Goal: Task Accomplishment & Management: Manage account settings

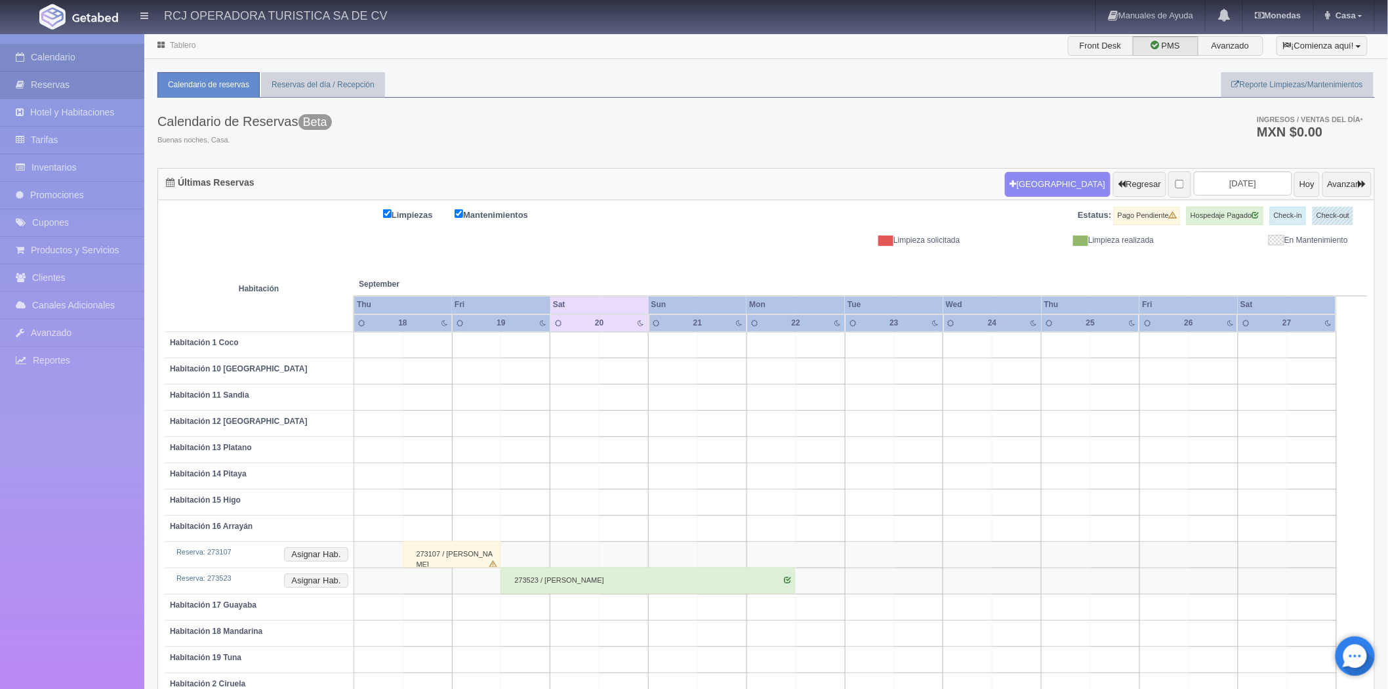
click at [64, 85] on link "Reservas" at bounding box center [72, 84] width 144 height 27
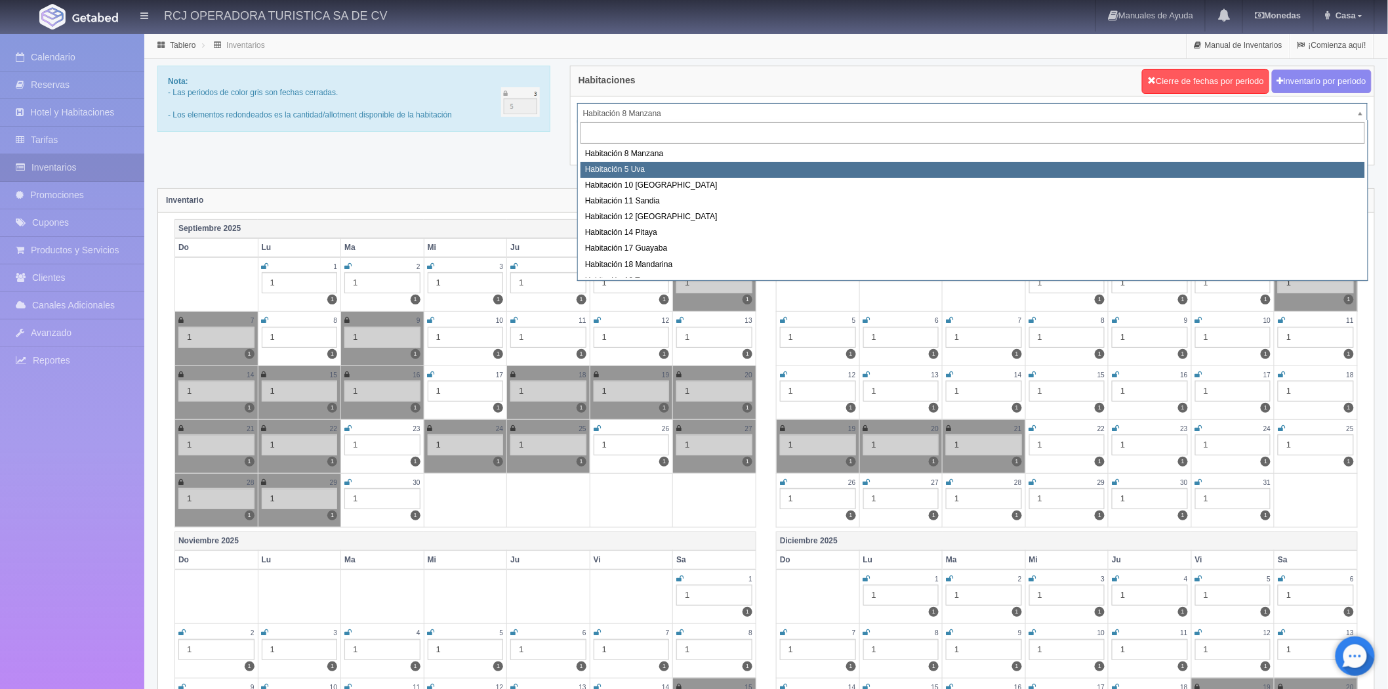
select select "1573"
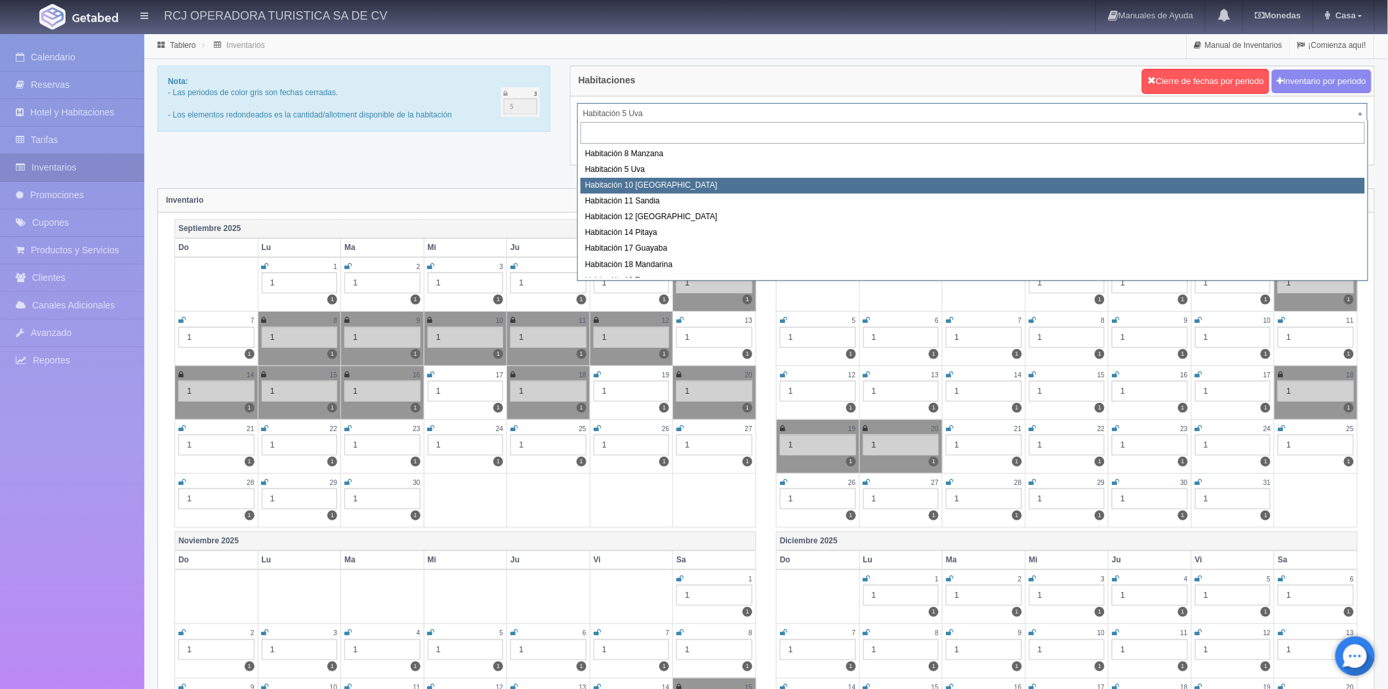
select select "1574"
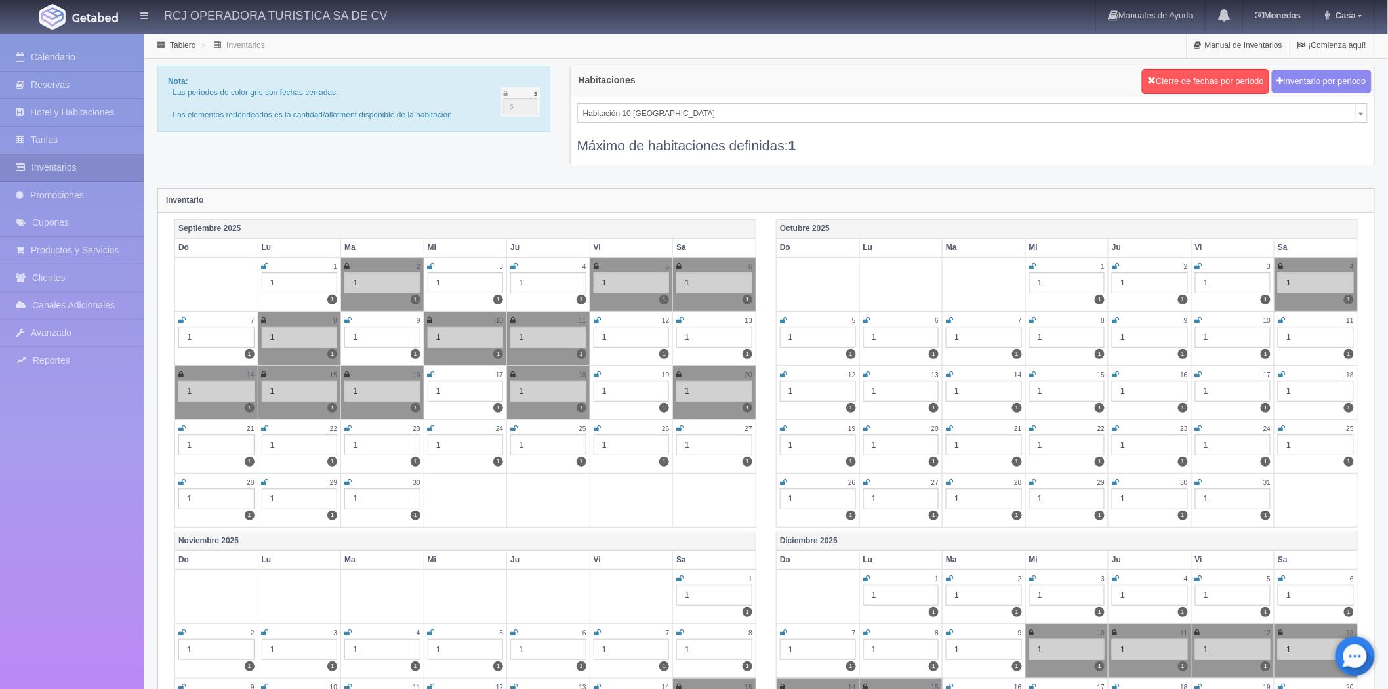
click at [678, 428] on icon at bounding box center [679, 428] width 7 height 8
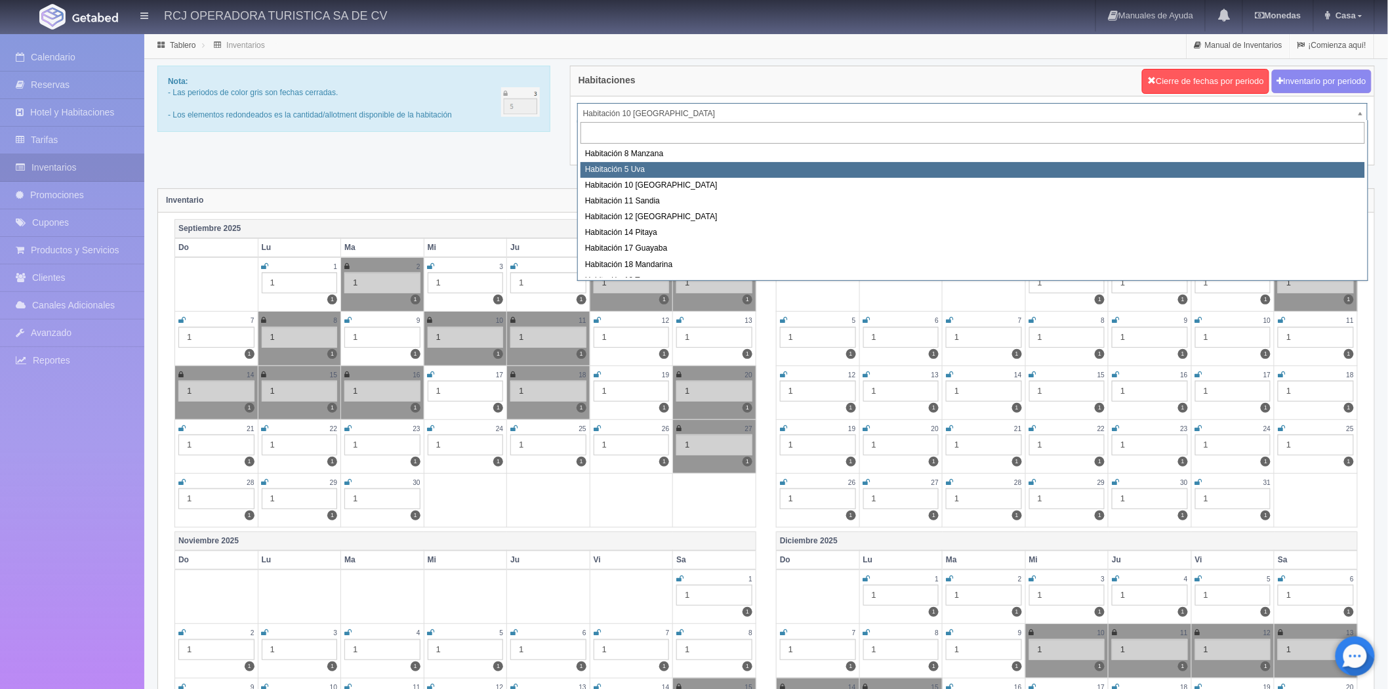
select select "1573"
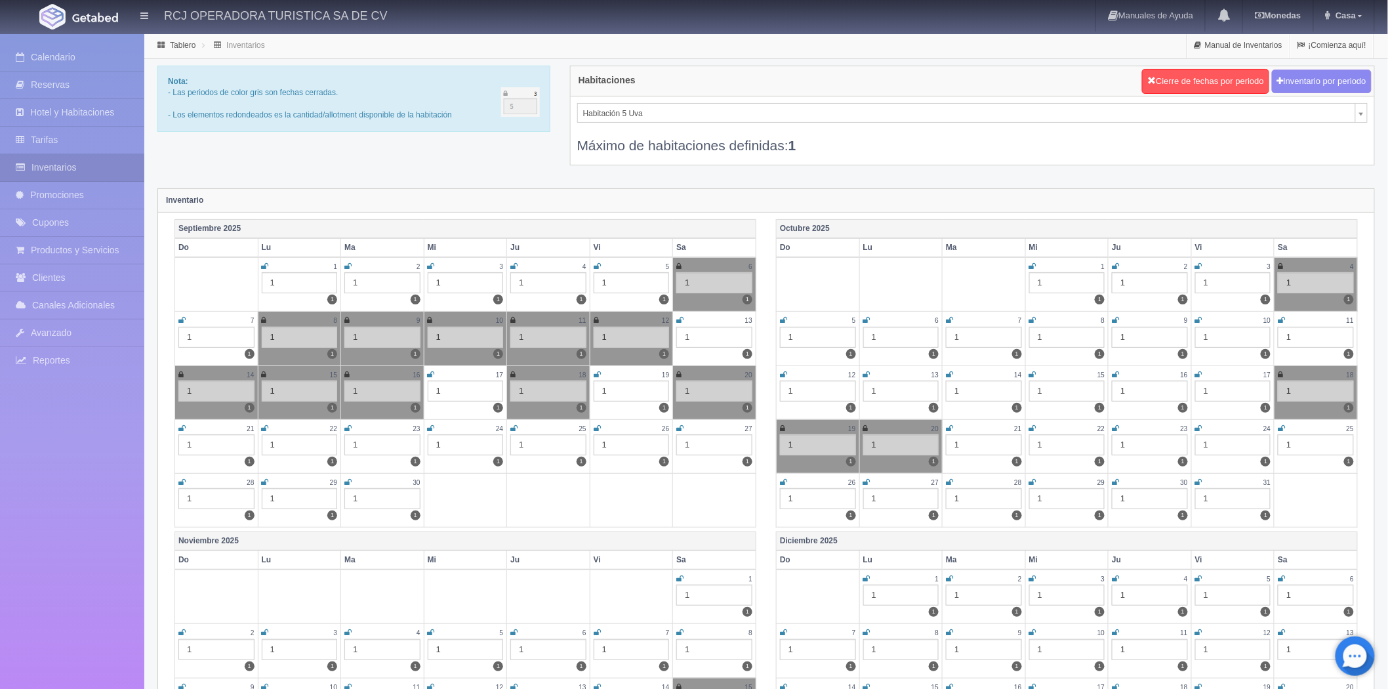
click at [677, 424] on icon at bounding box center [679, 428] width 7 height 8
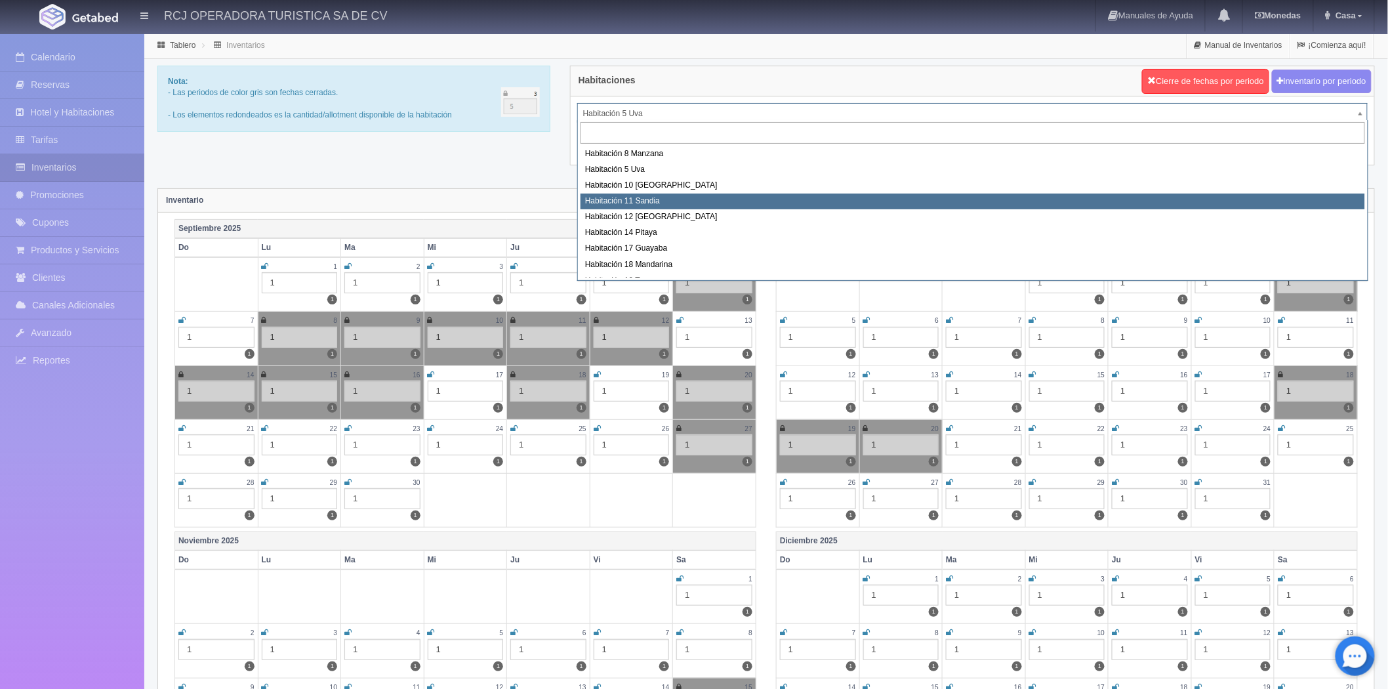
select select "1575"
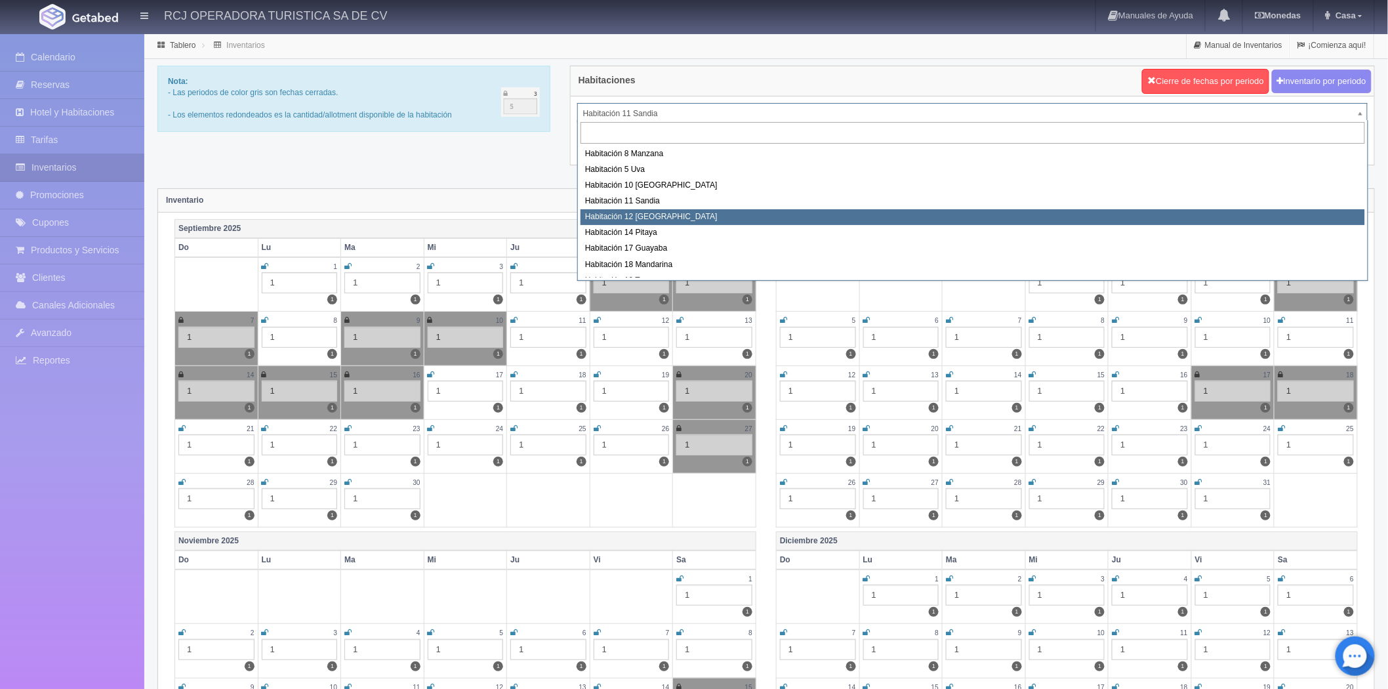
select select "1576"
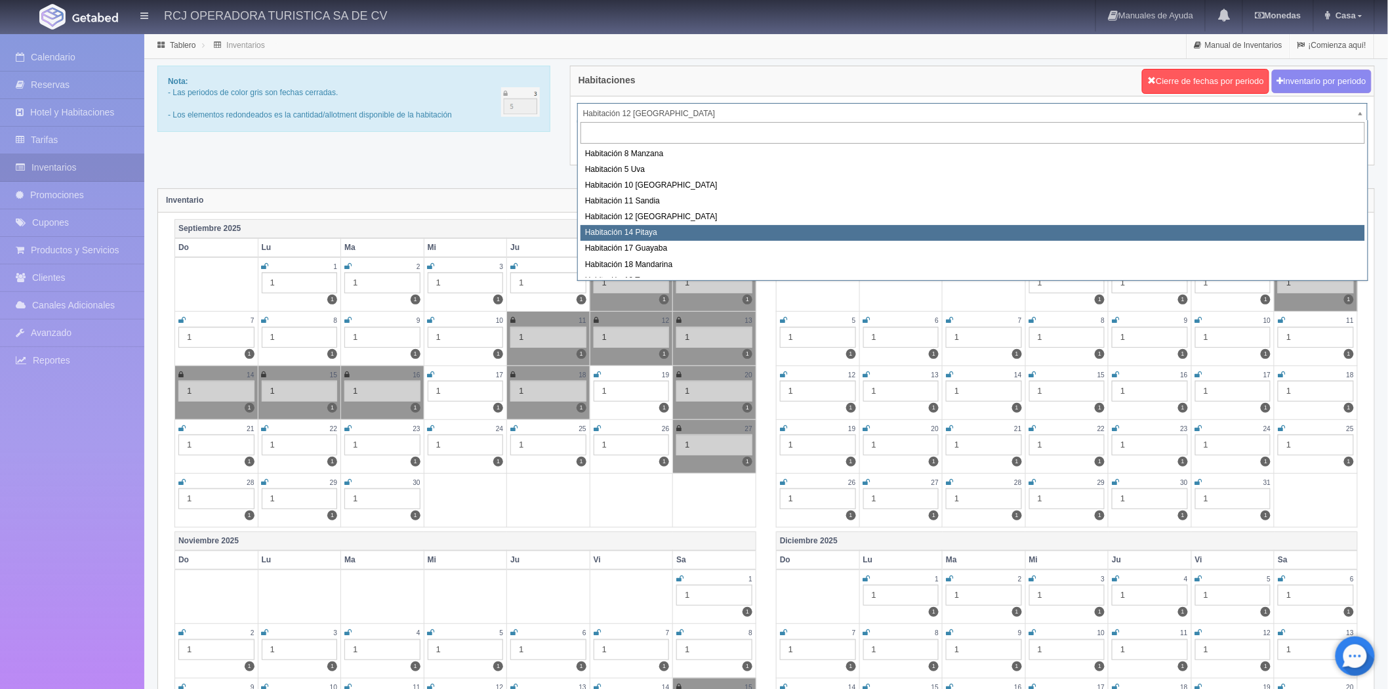
select select "1577"
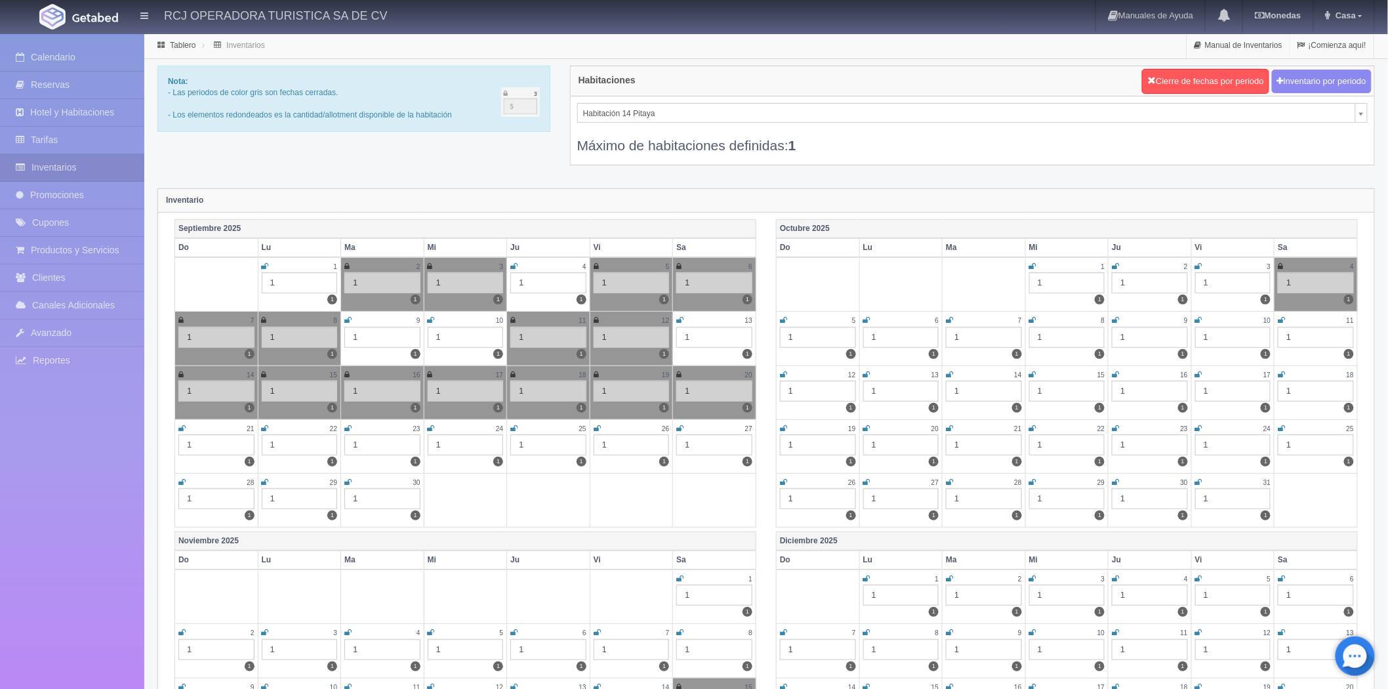
click at [677, 426] on icon at bounding box center [679, 428] width 7 height 8
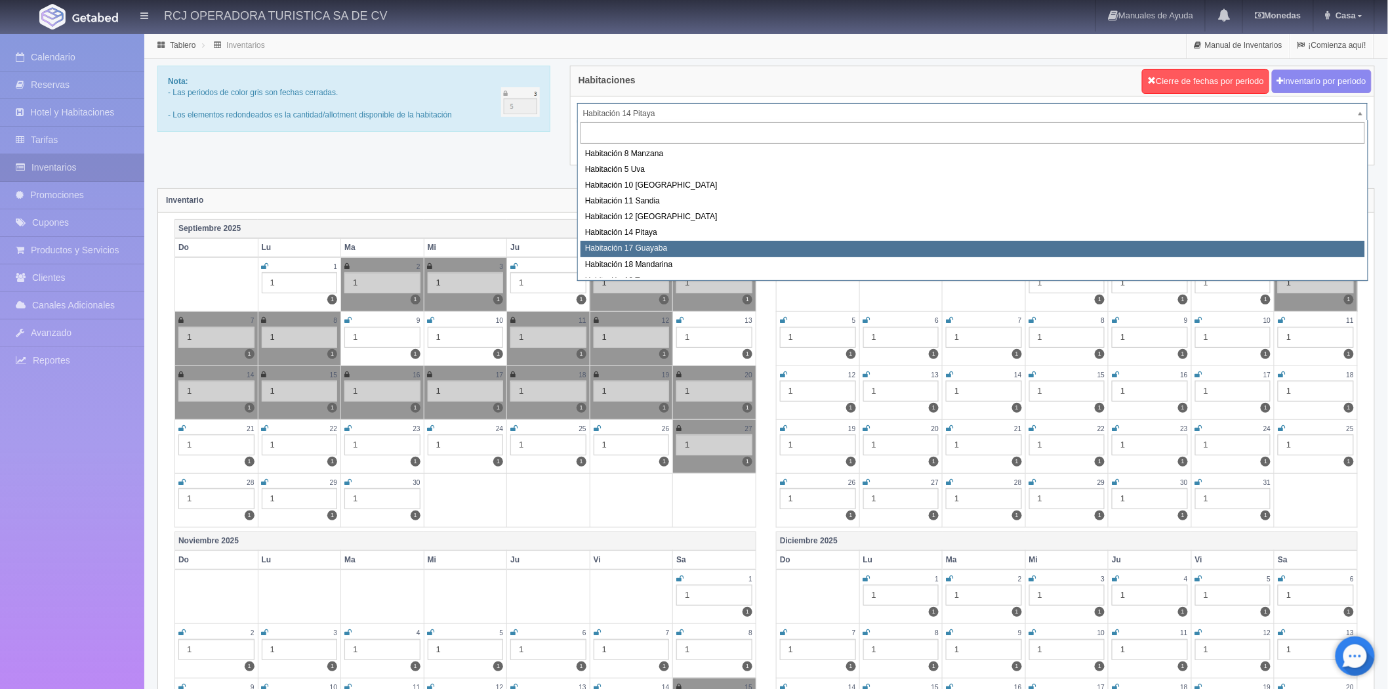
select select "1578"
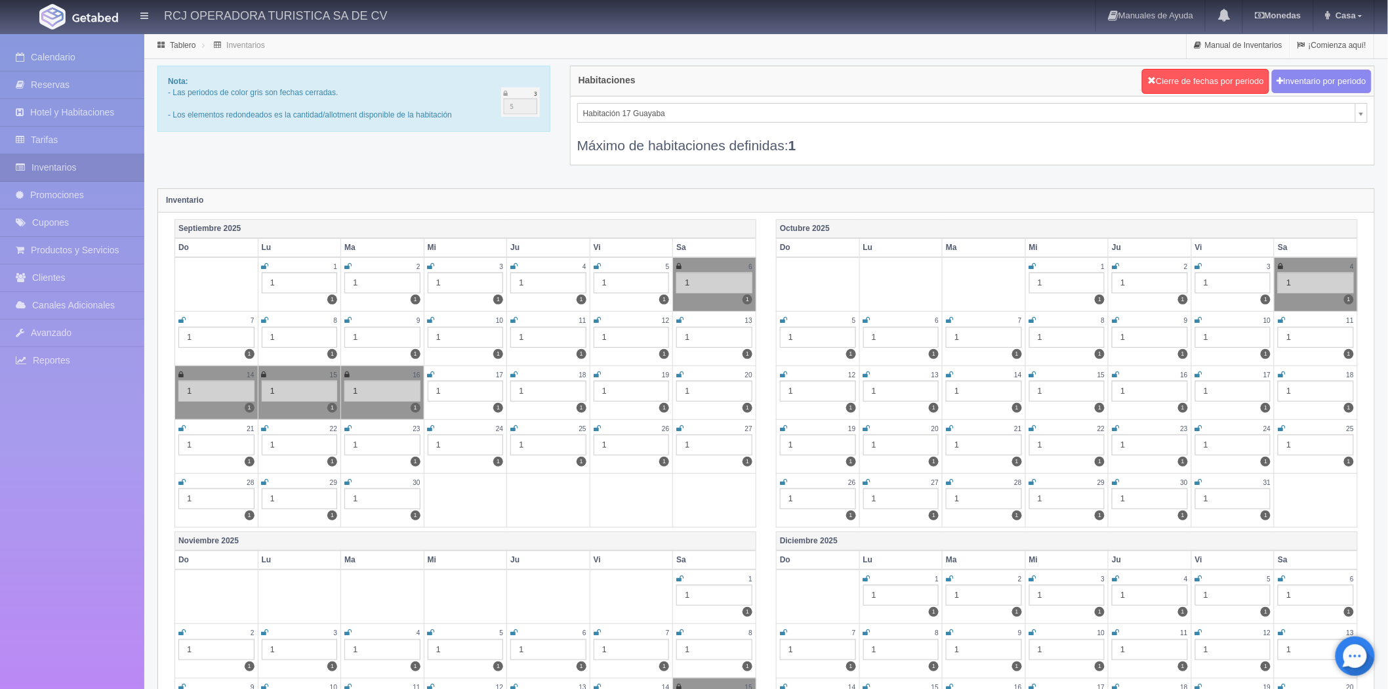
click at [678, 420] on td "27 1 1" at bounding box center [714, 446] width 83 height 54
click at [678, 424] on icon at bounding box center [679, 428] width 7 height 8
click at [679, 374] on icon at bounding box center [679, 375] width 7 height 8
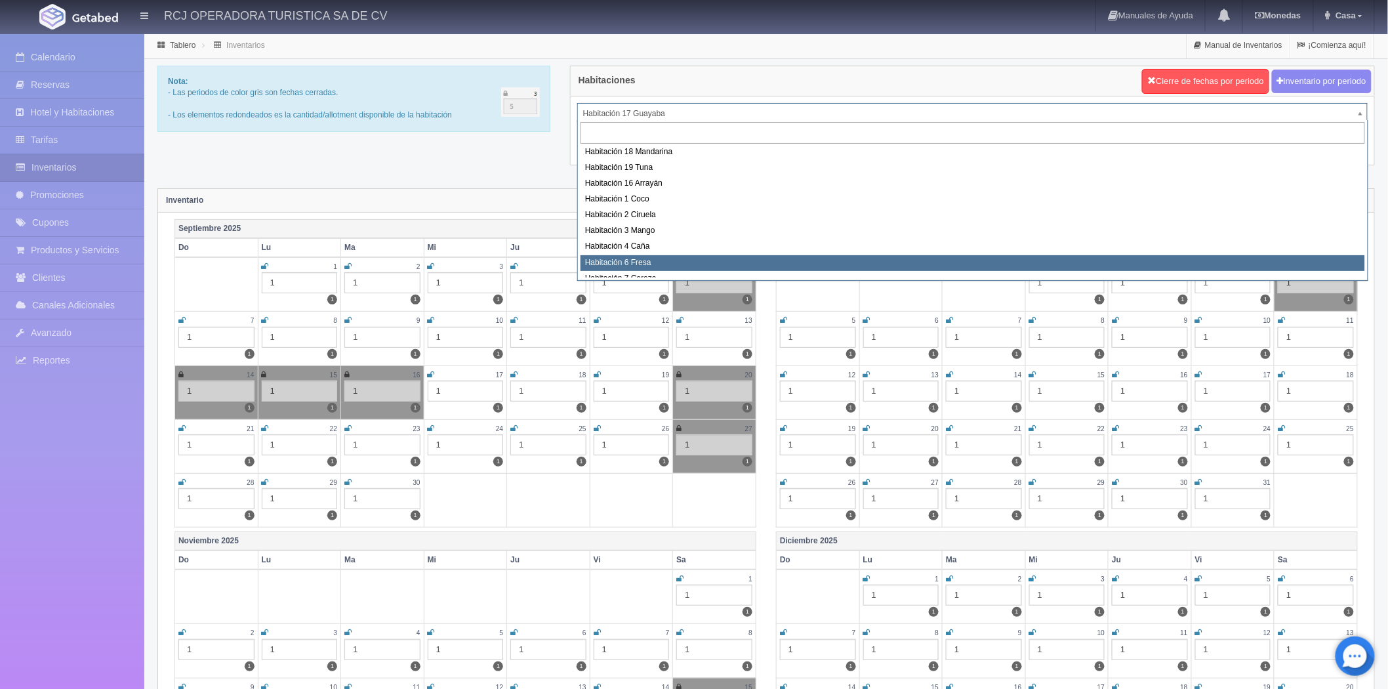
scroll to position [96, 0]
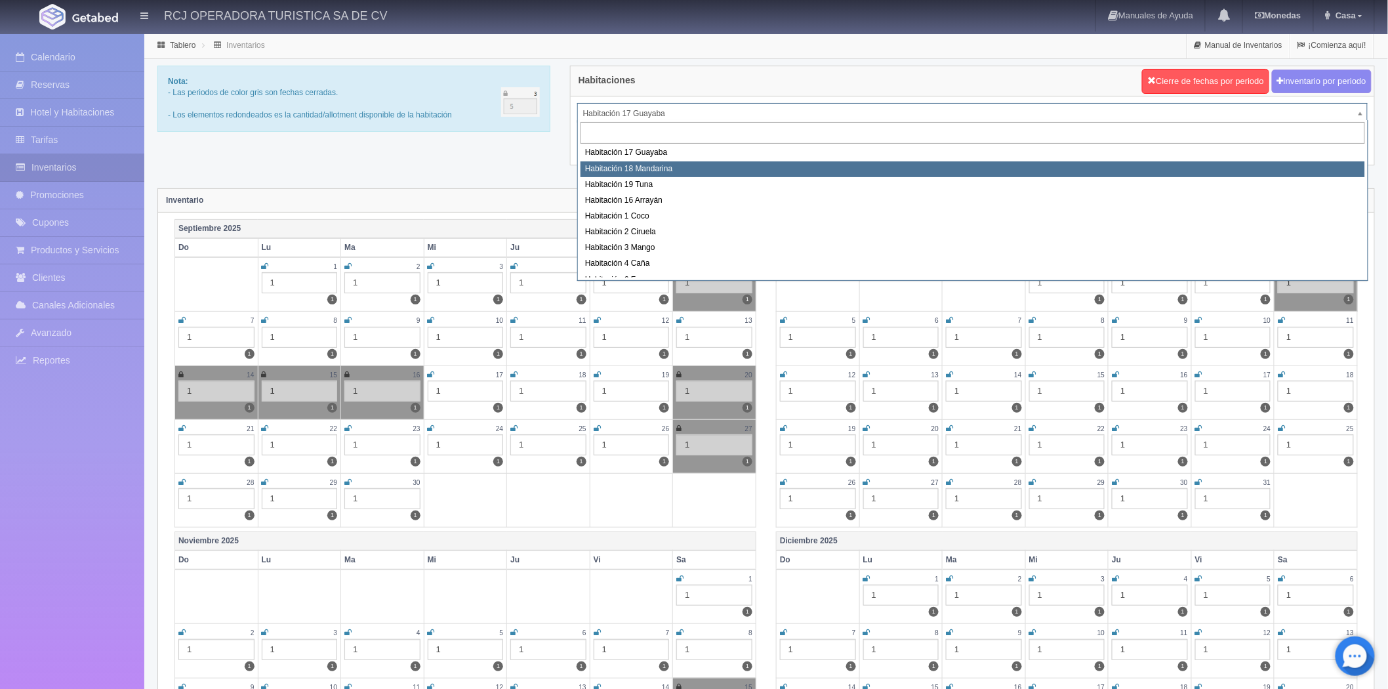
select select "1579"
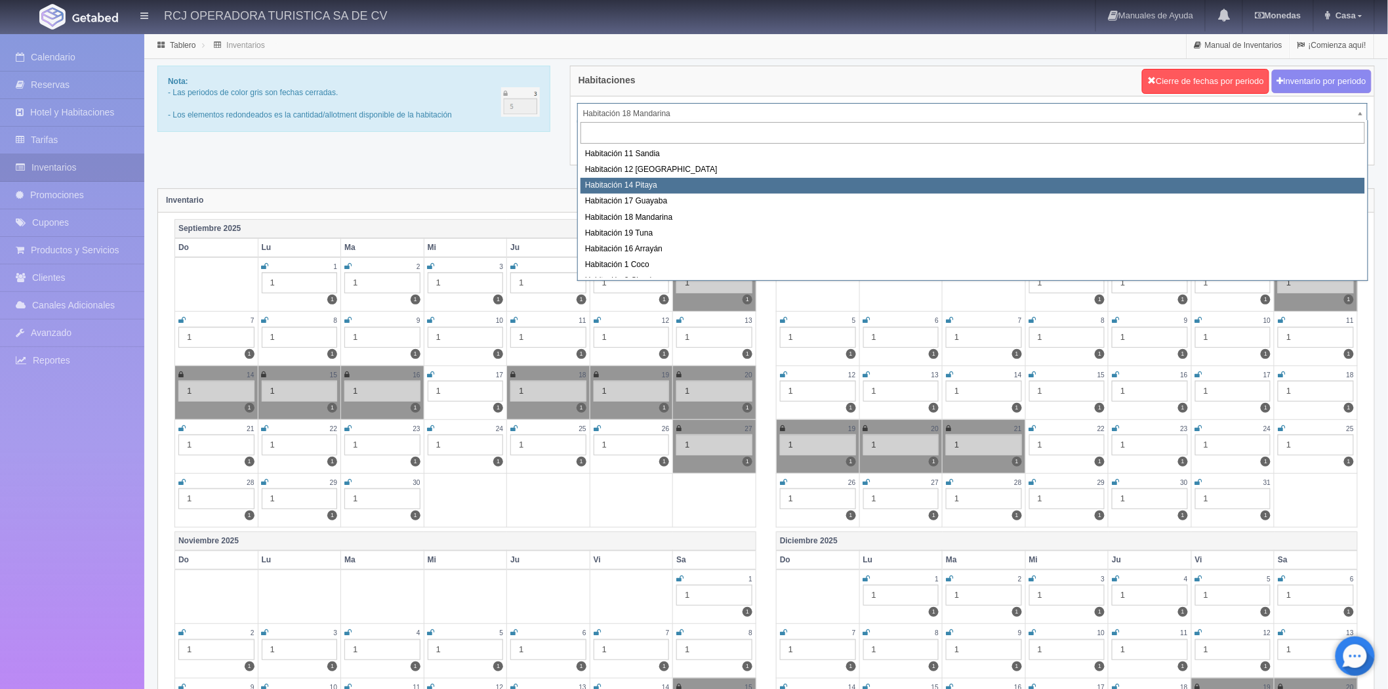
scroll to position [73, 0]
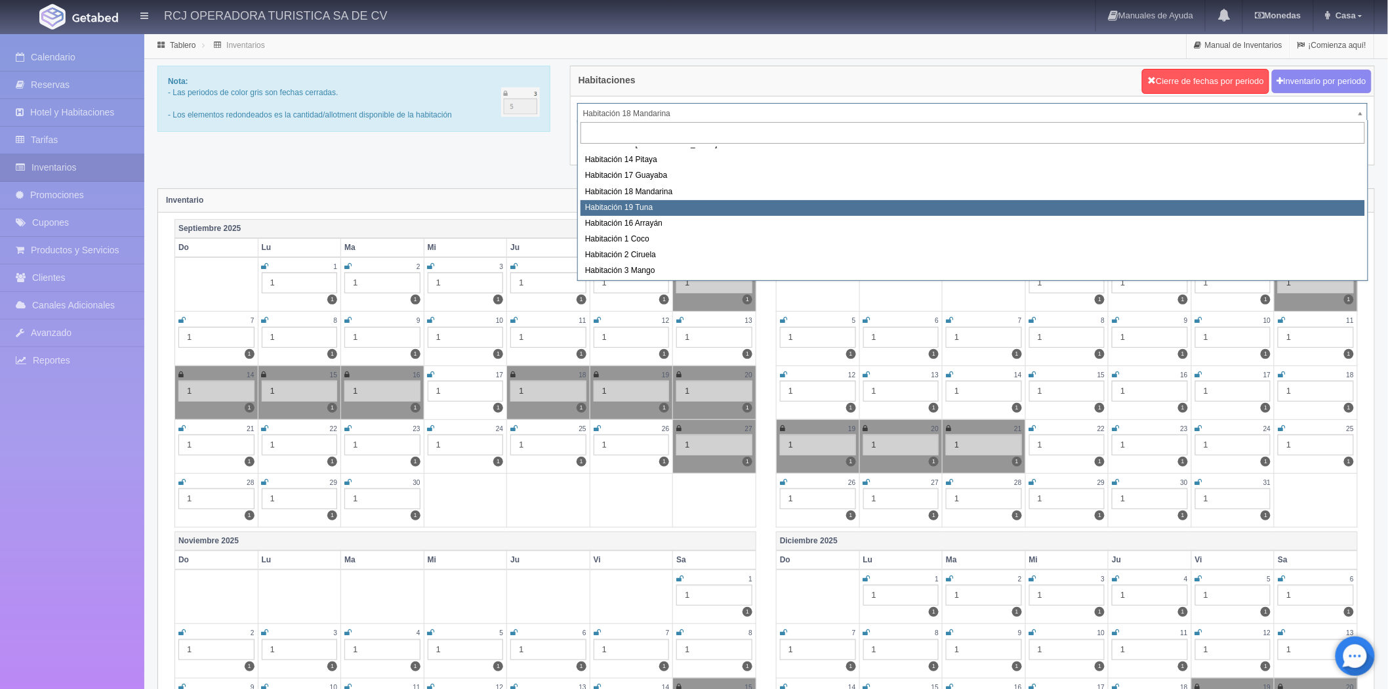
select select "1580"
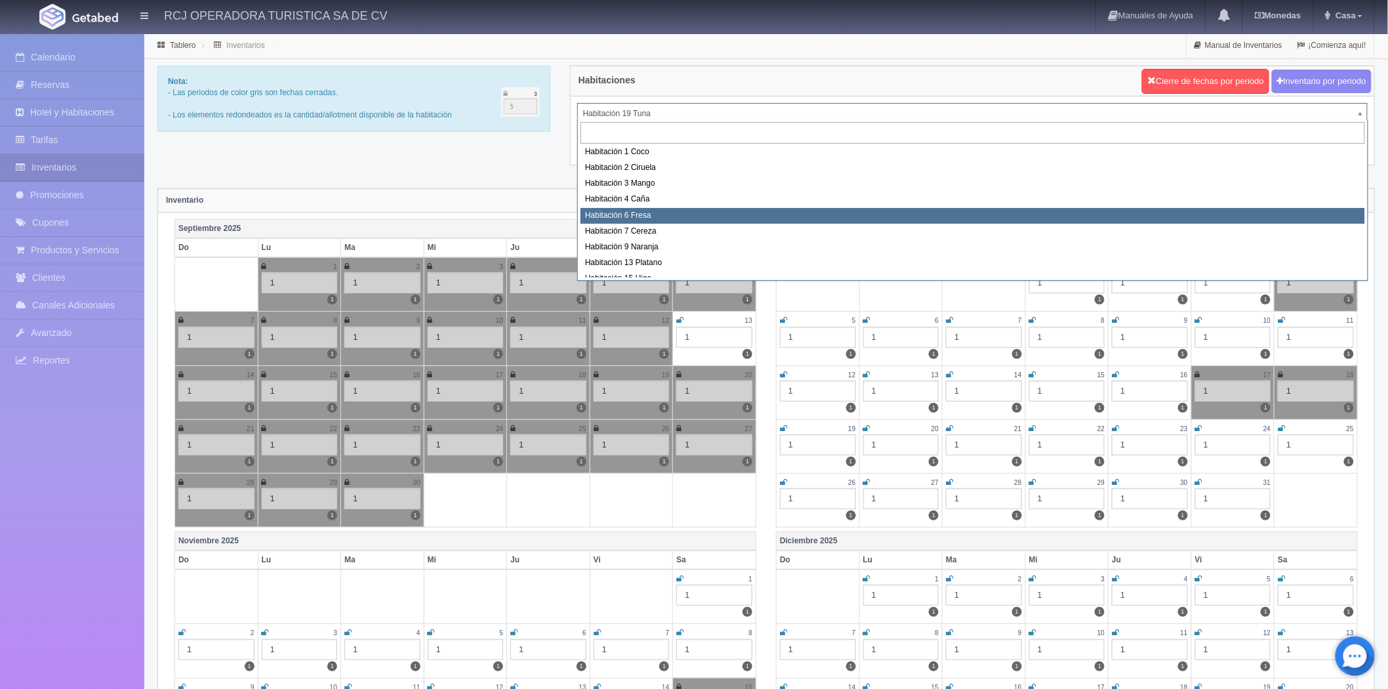
scroll to position [169, 0]
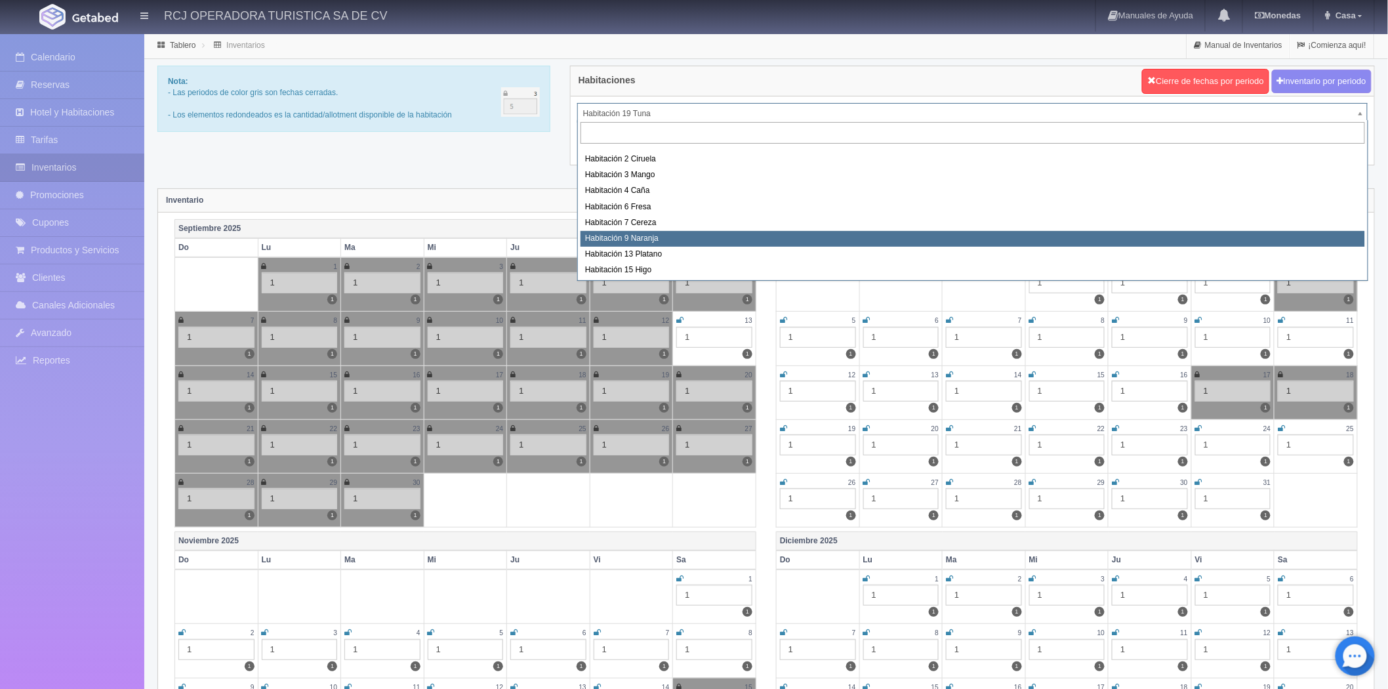
select select "1612"
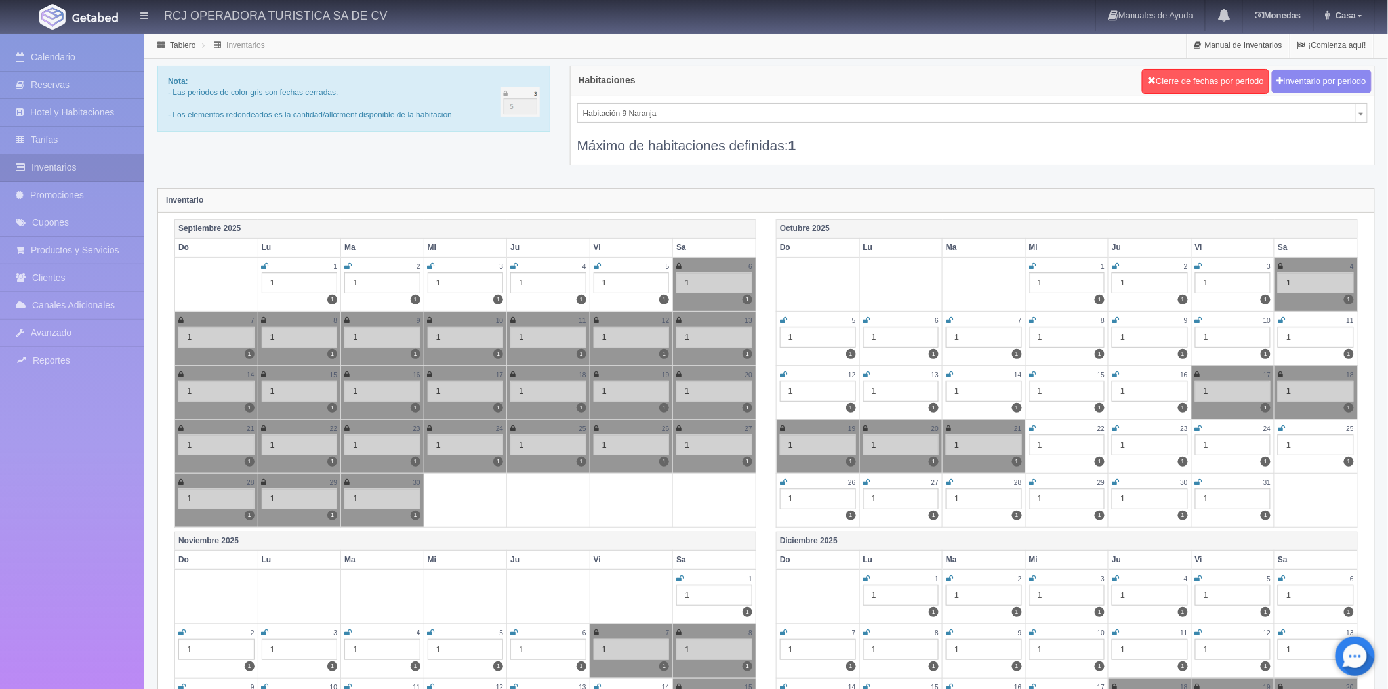
scroll to position [133, 0]
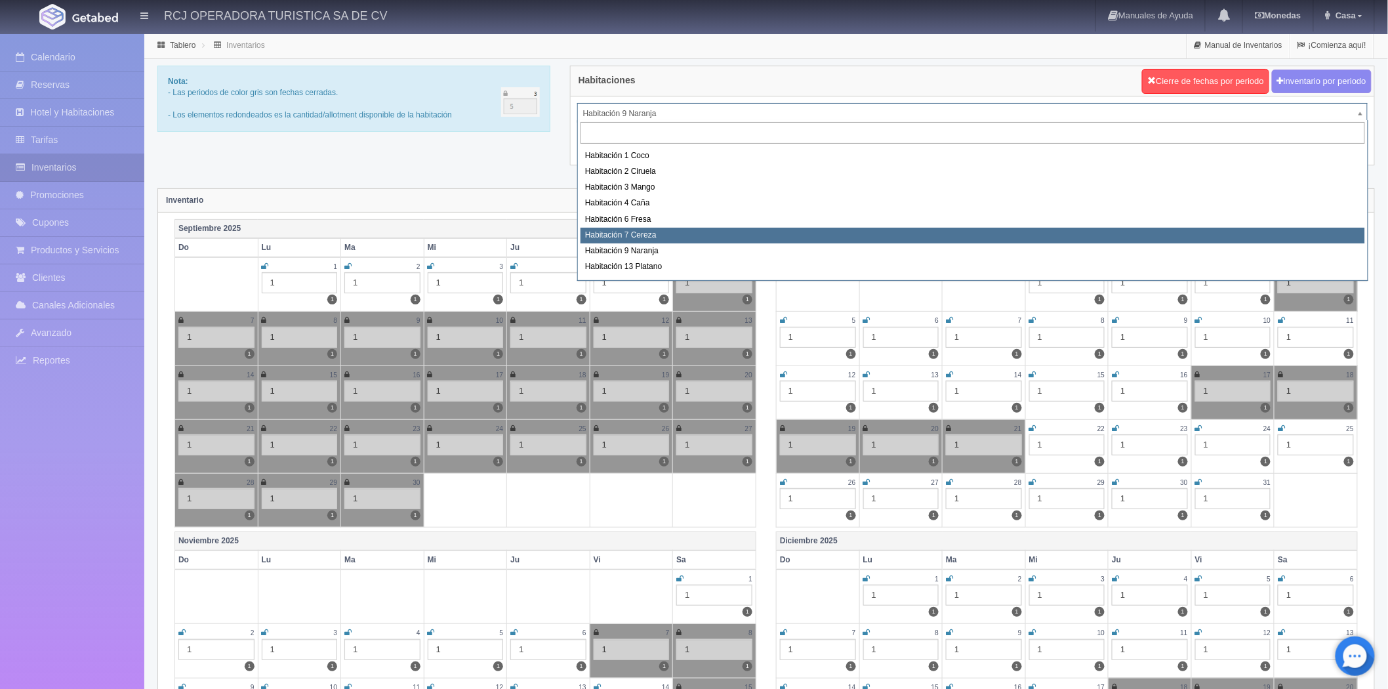
scroll to position [169, 0]
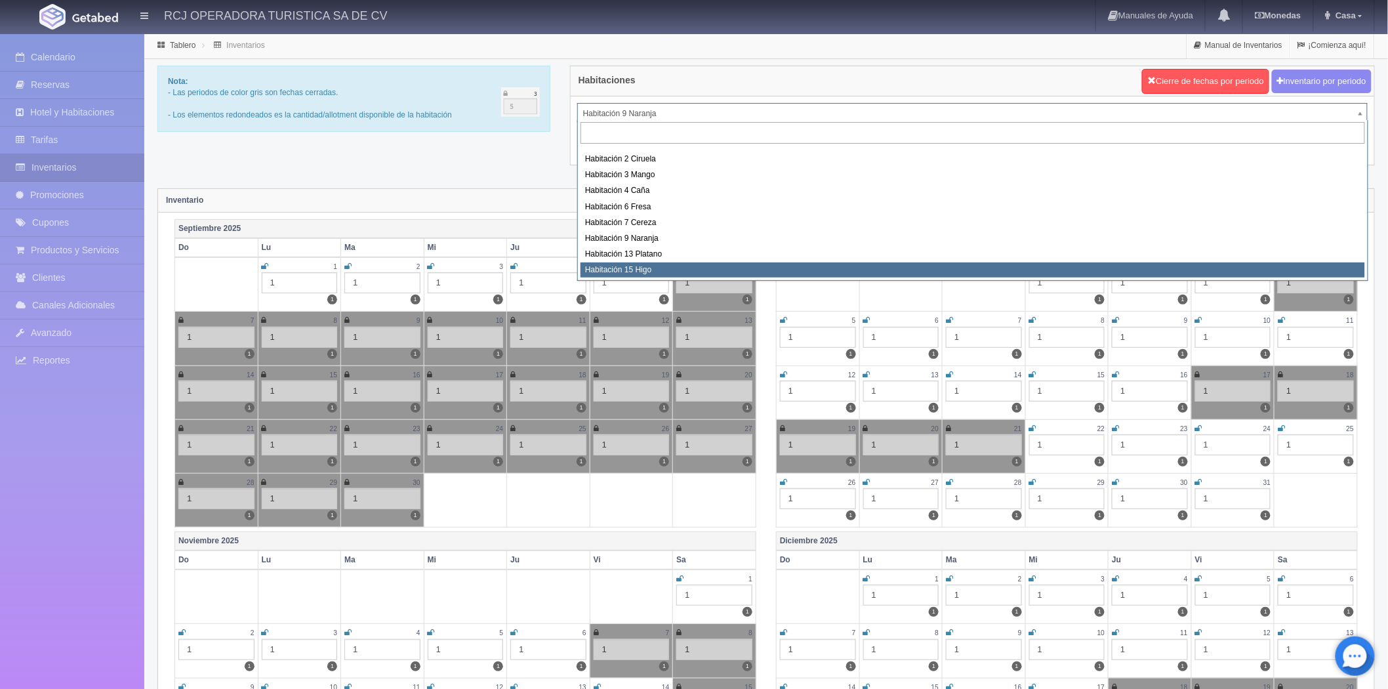
select select "1614"
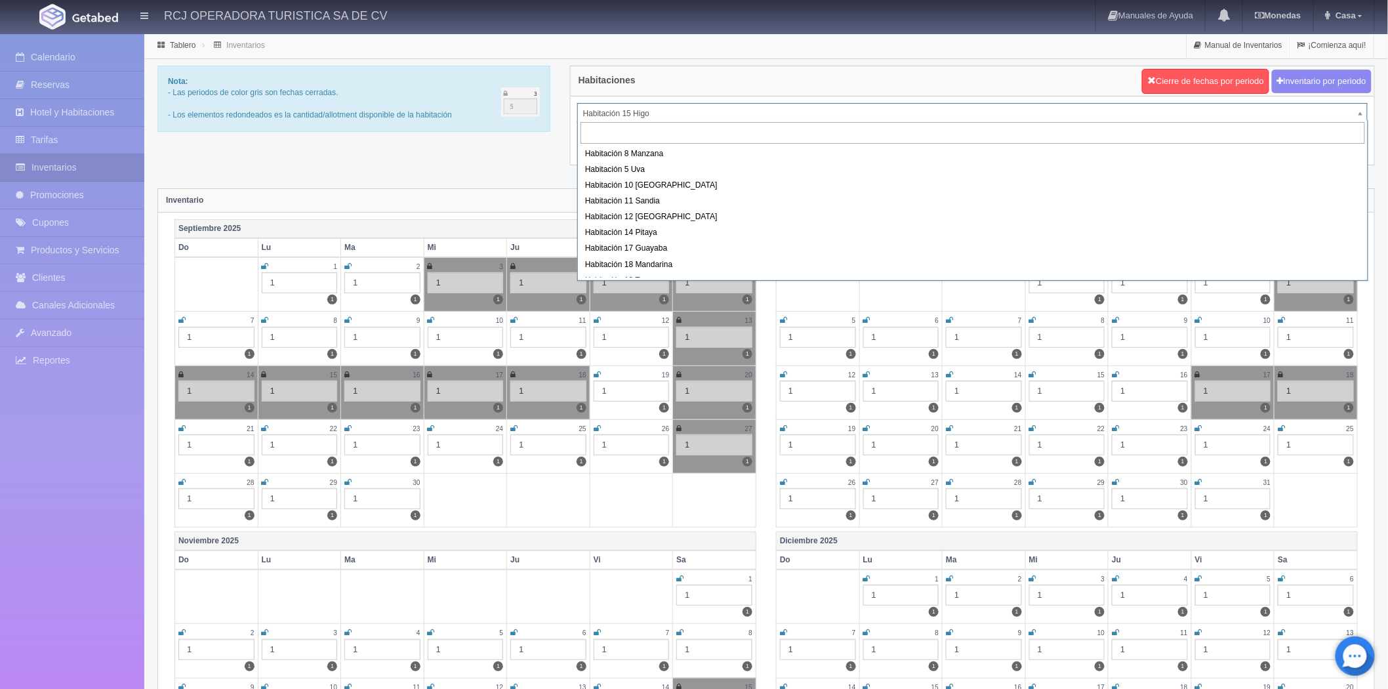
scroll to position [164, 0]
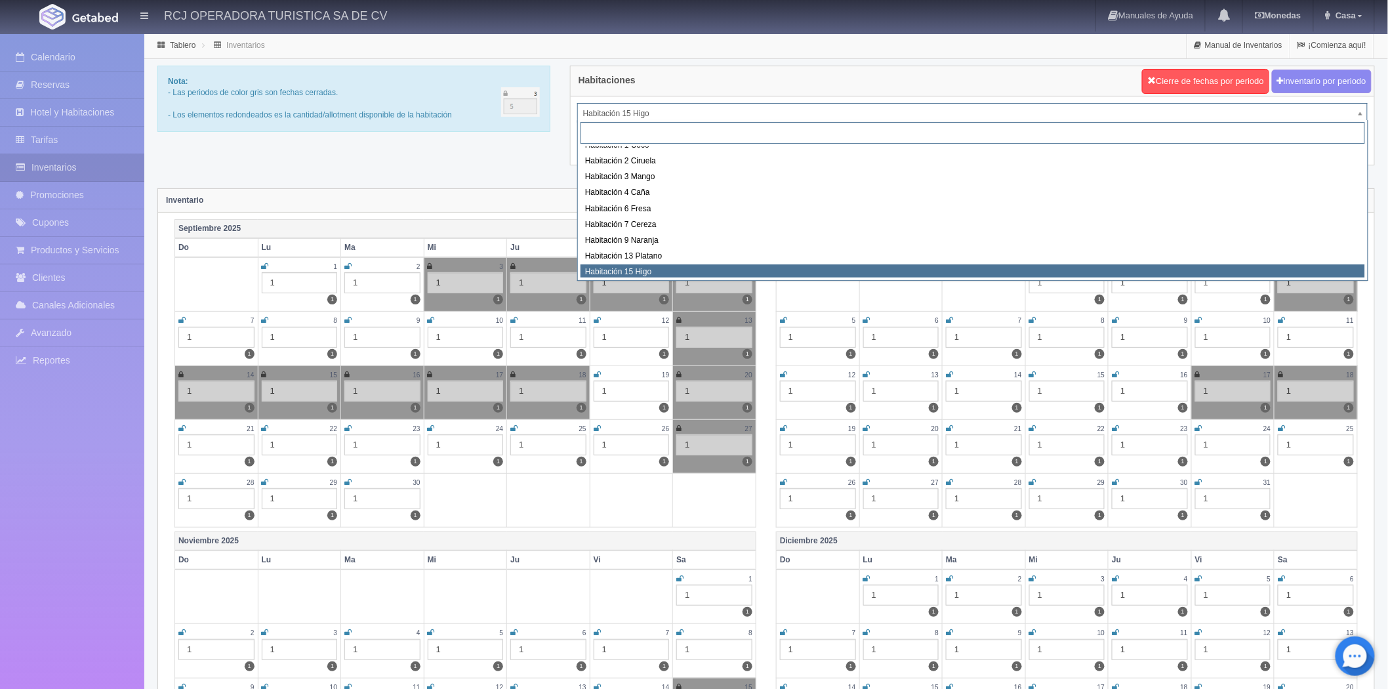
scroll to position [169, 0]
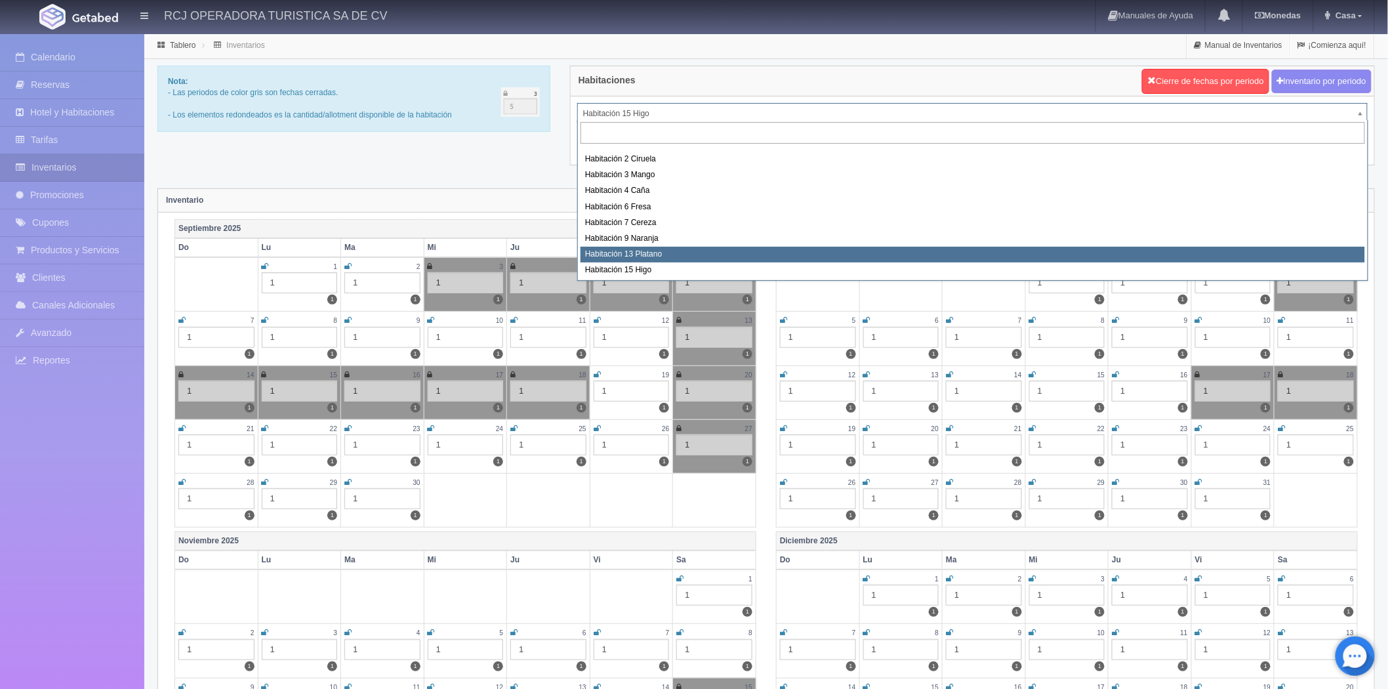
select select "1613"
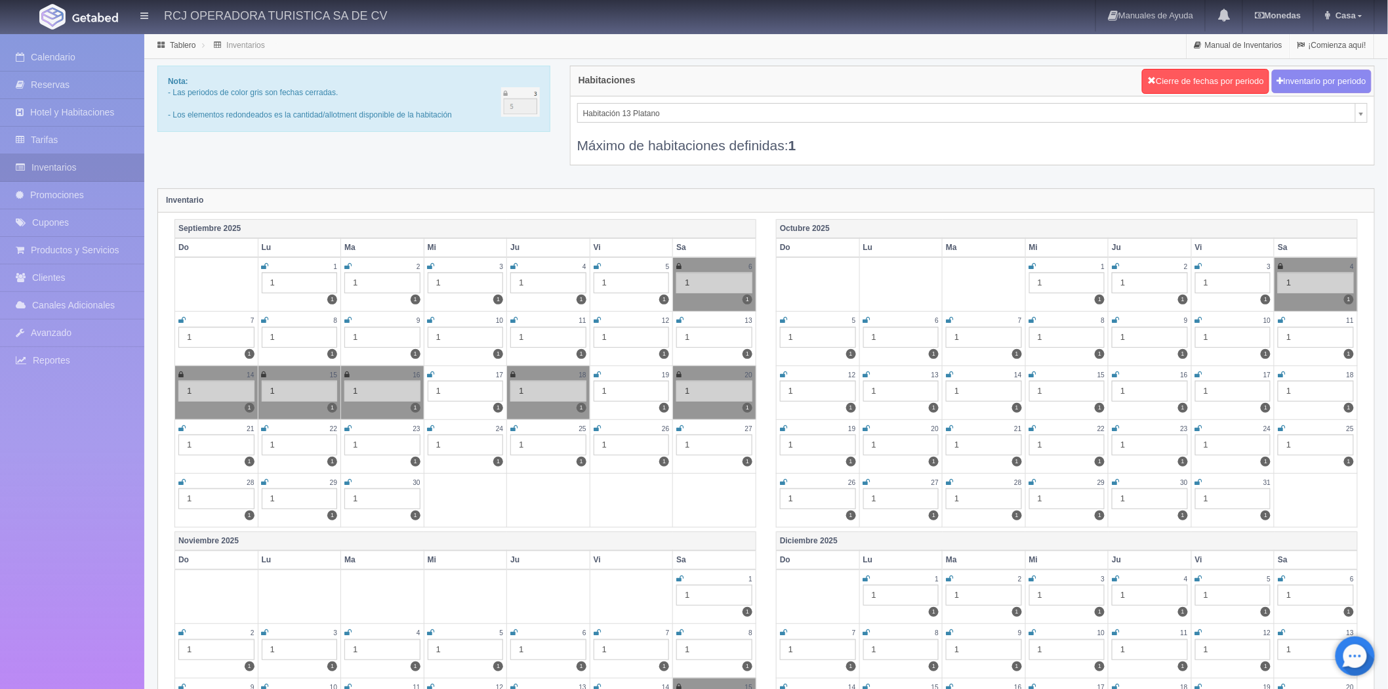
click at [550, 77] on div "Nota: - Las periodos de color gris son fechas cerradas. - Los elementos redonde…" at bounding box center [354, 104] width 413 height 76
click at [680, 428] on icon at bounding box center [679, 428] width 7 height 8
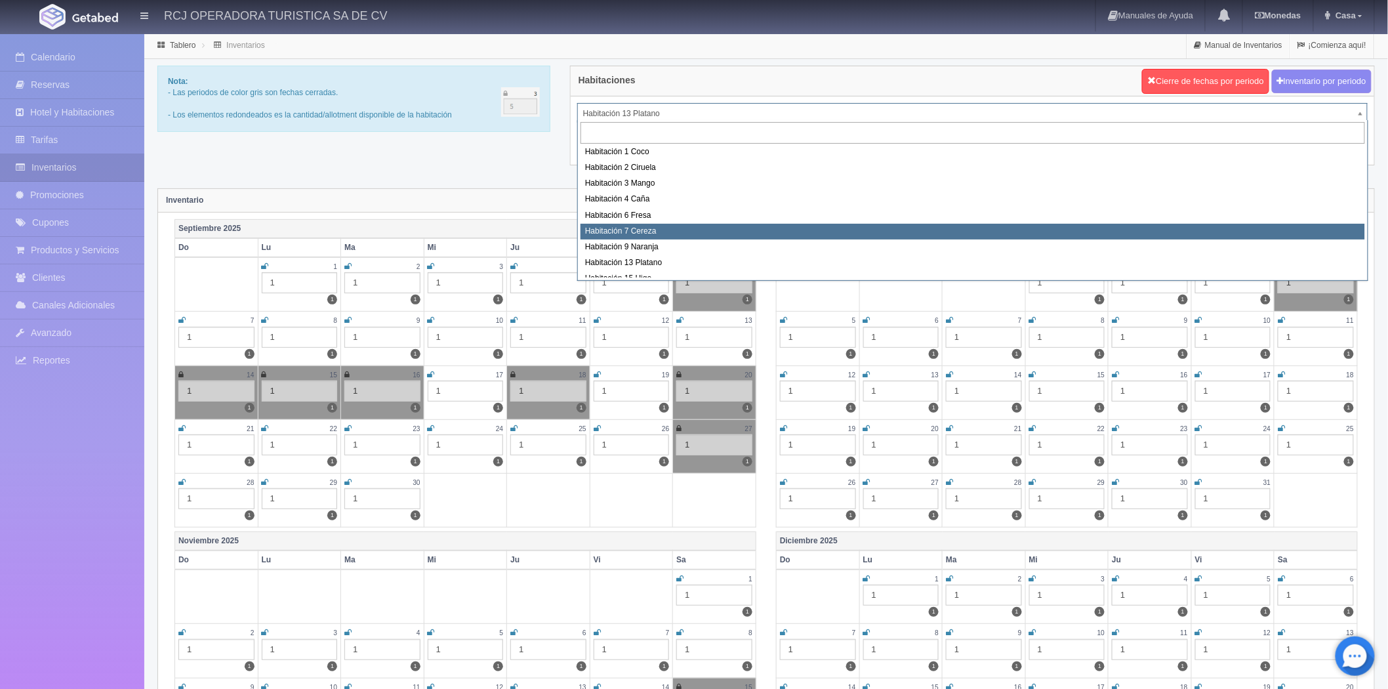
scroll to position [169, 0]
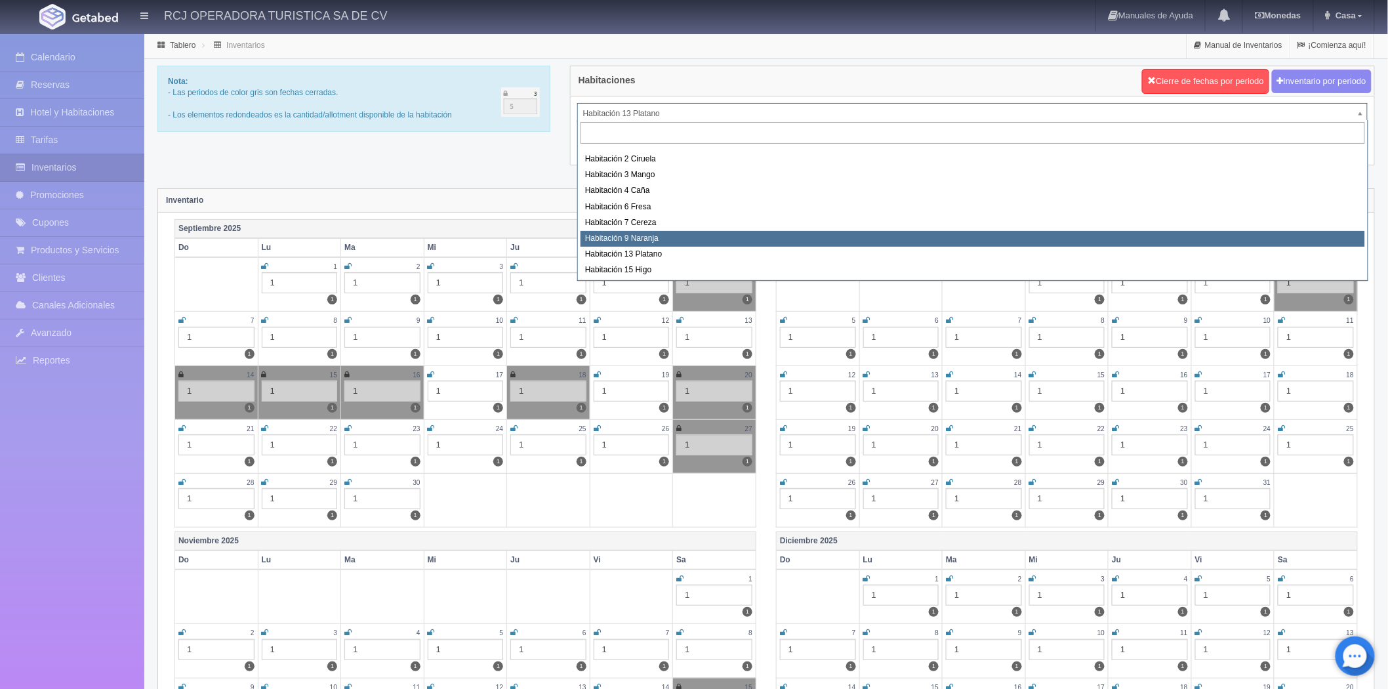
select select "1612"
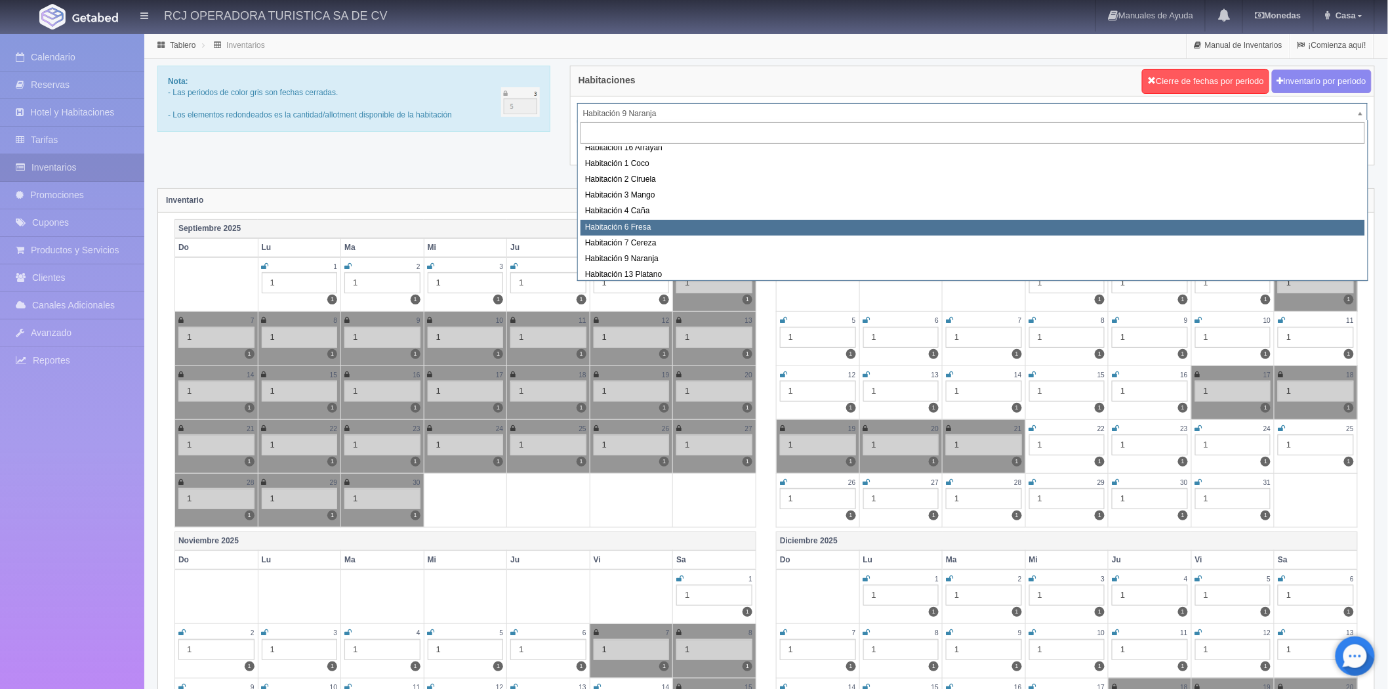
scroll to position [169, 0]
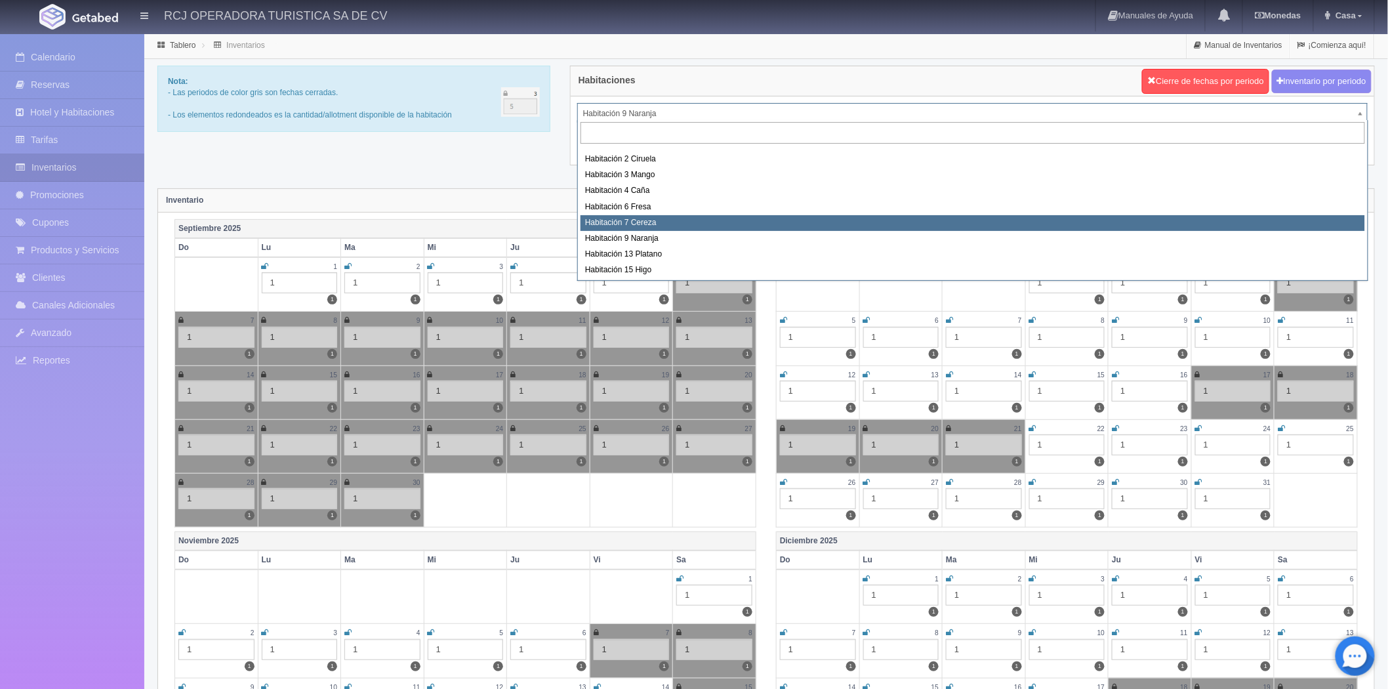
select select "1611"
